Goal: Check status: Check status

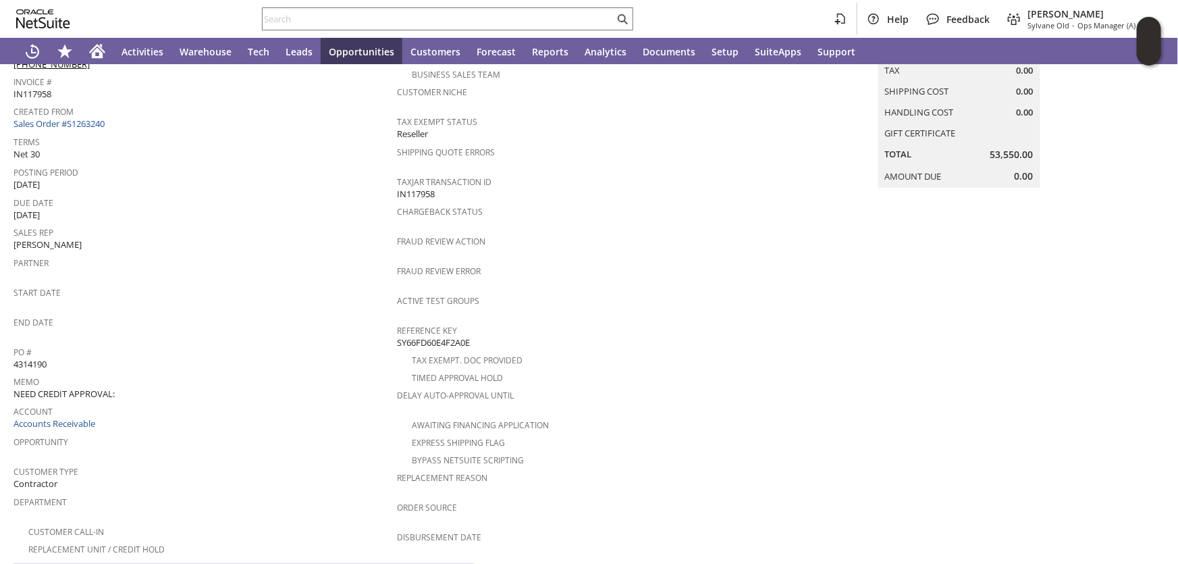
scroll to position [368, 0]
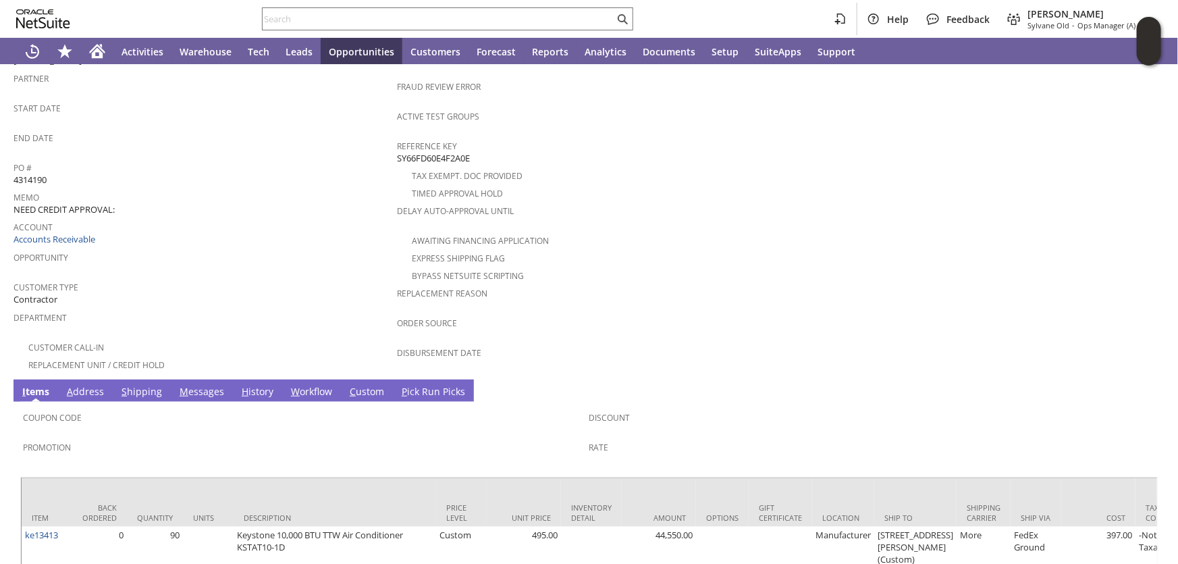
click at [264, 385] on link "H istory" at bounding box center [257, 392] width 38 height 15
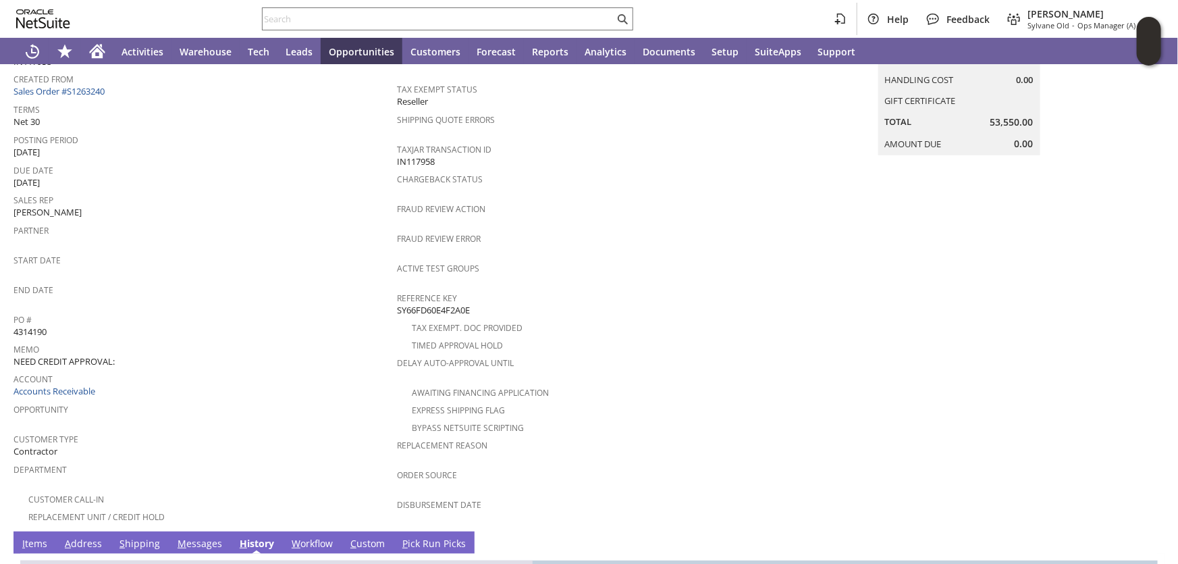
scroll to position [169, 0]
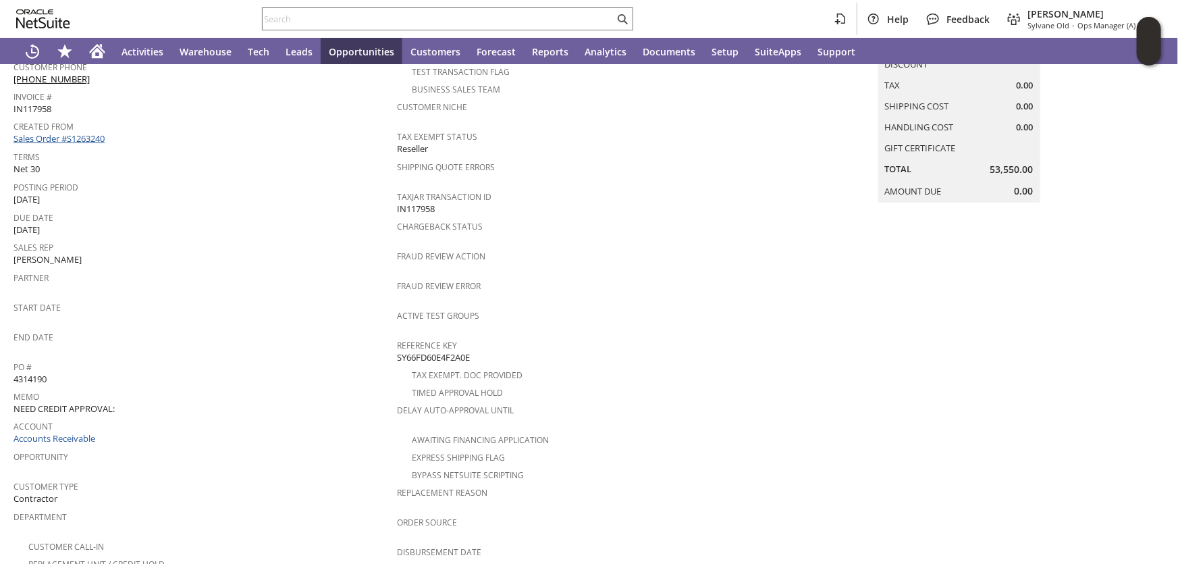
click at [89, 132] on link "Sales Order #S1263240" at bounding box center [60, 138] width 94 height 12
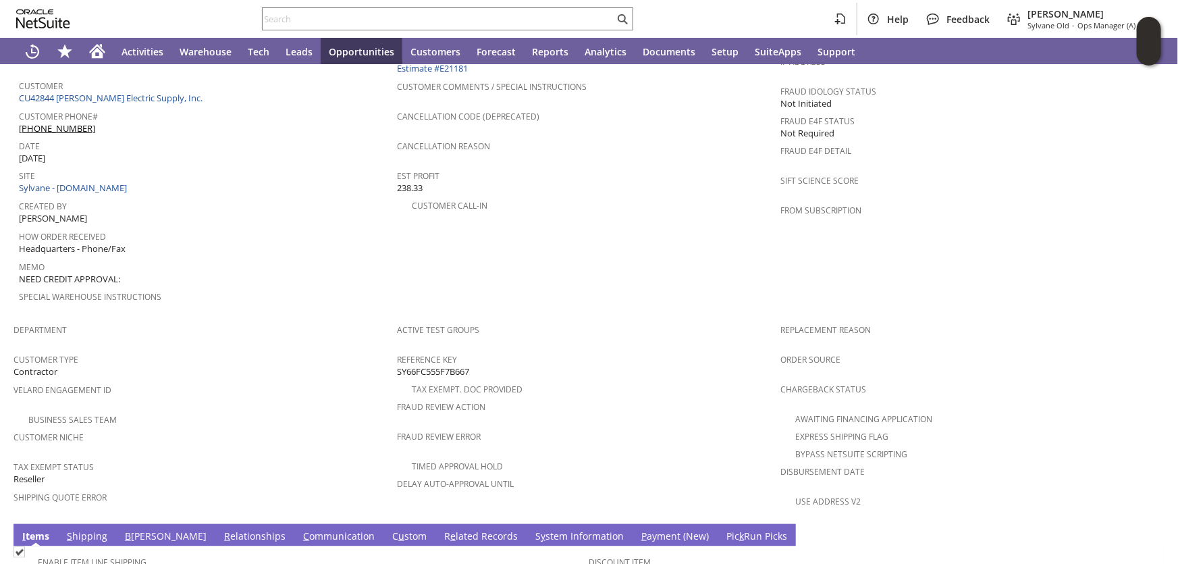
scroll to position [776, 0]
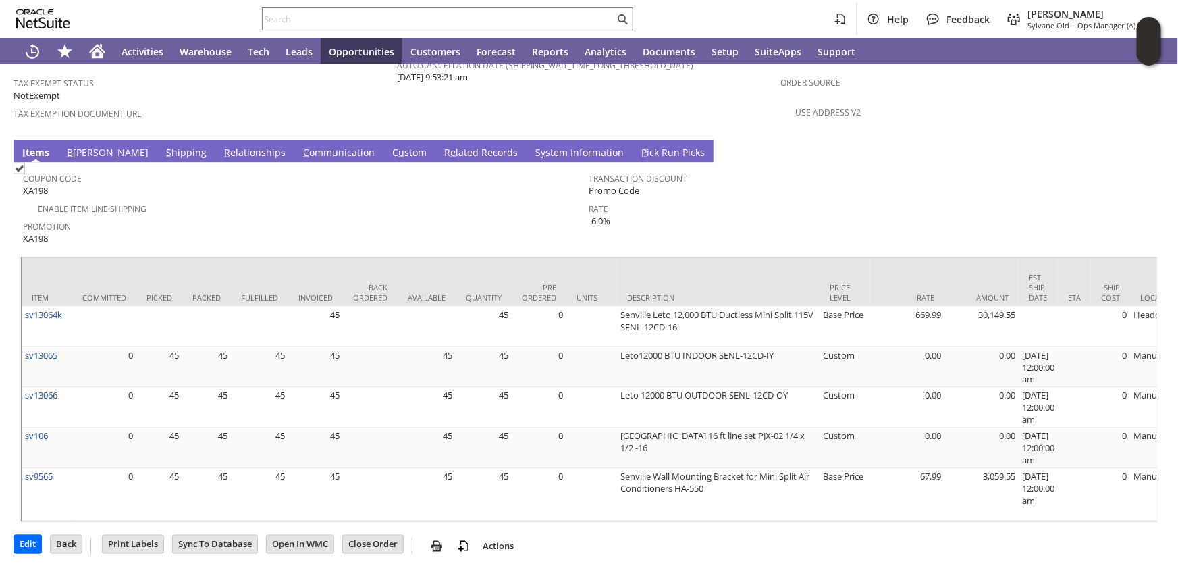
scroll to position [992, 0]
